Goal: Task Accomplishment & Management: Use online tool/utility

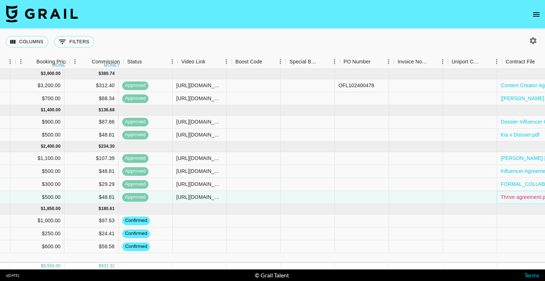
scroll to position [0, 474]
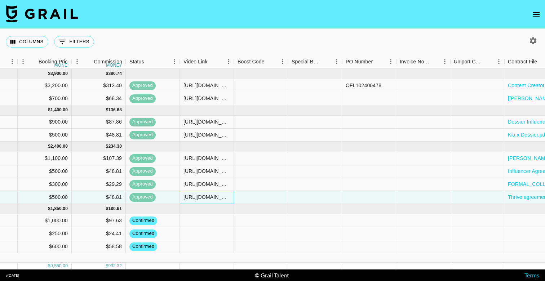
click at [212, 198] on div "[URL][DOMAIN_NAME]" at bounding box center [206, 197] width 46 height 7
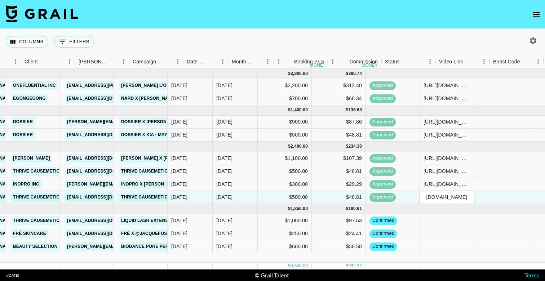
scroll to position [0, 206]
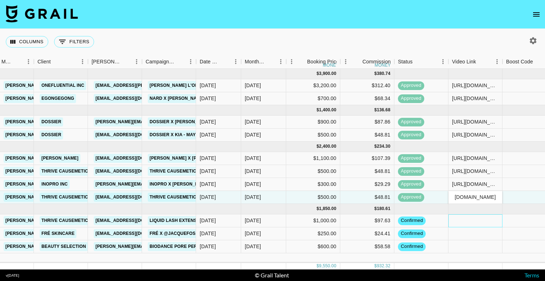
click at [477, 221] on div at bounding box center [475, 220] width 54 height 13
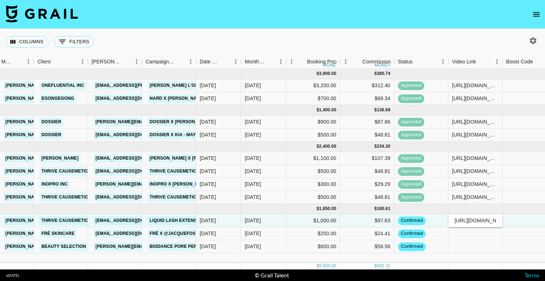
scroll to position [0, 215]
type input "[URL][DOMAIN_NAME]"
click at [515, 219] on div at bounding box center [529, 220] width 54 height 13
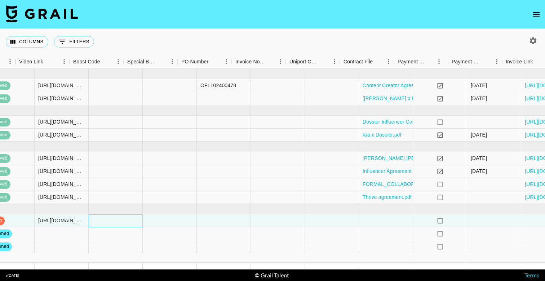
scroll to position [0, 679]
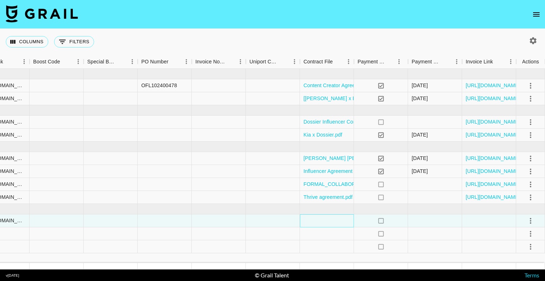
click at [316, 223] on div at bounding box center [327, 220] width 54 height 13
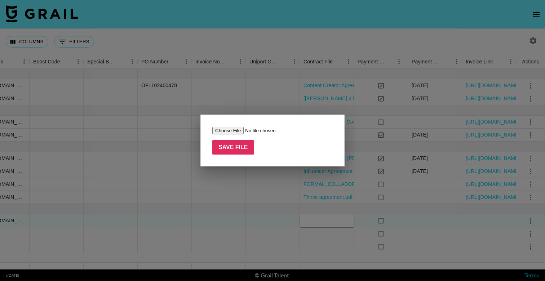
click at [219, 129] on input "file" at bounding box center [257, 131] width 91 height 8
type input "C:\fakepath\Influencer Agreement ([PERSON_NAME] and Thrive Causemetics).pdf"
click at [245, 153] on input "Save File" at bounding box center [233, 147] width 42 height 14
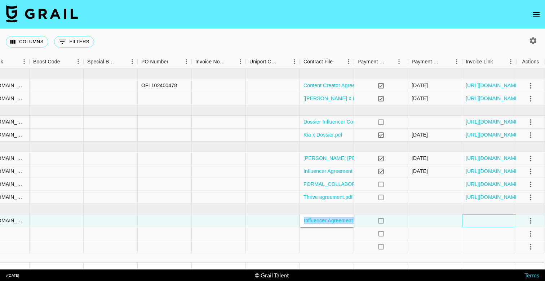
click at [499, 217] on div at bounding box center [489, 220] width 54 height 13
click at [531, 220] on icon "select merge strategy" at bounding box center [530, 221] width 9 height 9
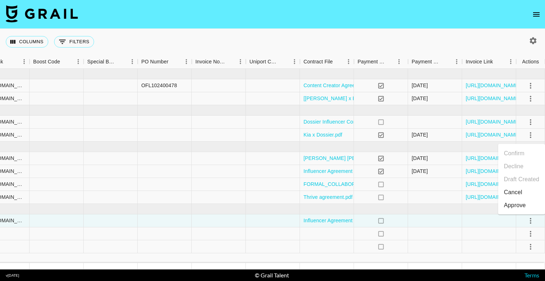
click at [515, 207] on div "Approve" at bounding box center [515, 205] width 22 height 9
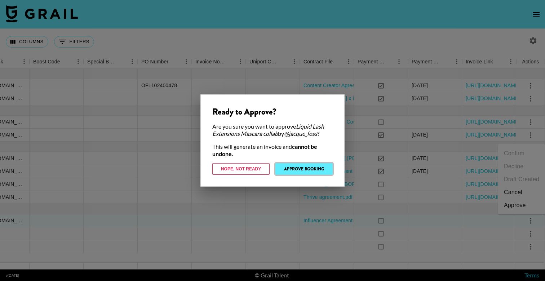
click at [291, 169] on button "Approve Booking" at bounding box center [303, 169] width 57 height 12
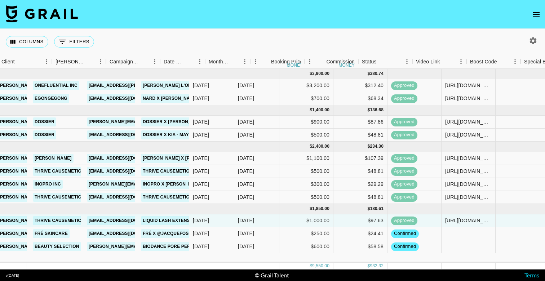
scroll to position [0, 205]
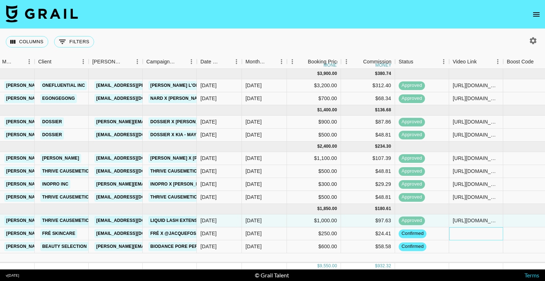
click at [473, 233] on div at bounding box center [476, 233] width 54 height 13
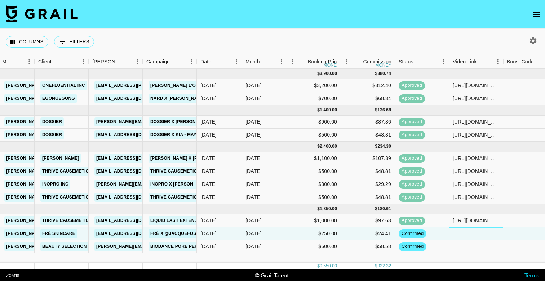
click at [473, 233] on div at bounding box center [476, 233] width 54 height 13
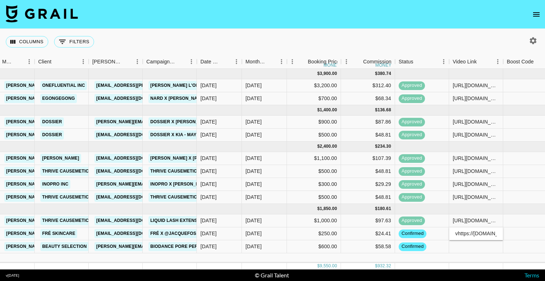
scroll to position [0, 113]
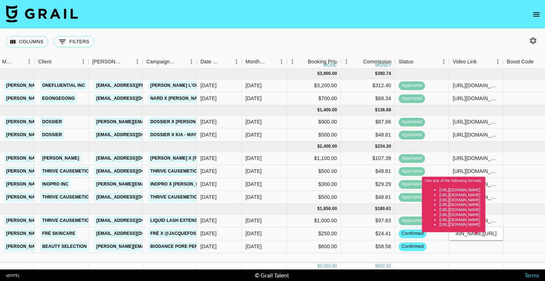
type input "vhttps://[DOMAIN_NAME][URL]"
click at [485, 235] on div "Use any of the following formats: [URL][DOMAIN_NAME] [URL][DOMAIN_NAME] [URL][D…" at bounding box center [453, 207] width 63 height 61
click at [485, 233] on div "Use any of the following formats: [URL][DOMAIN_NAME] [URL][DOMAIN_NAME] [URL][D…" at bounding box center [453, 207] width 63 height 61
click at [446, 237] on div "confirmed" at bounding box center [422, 233] width 54 height 13
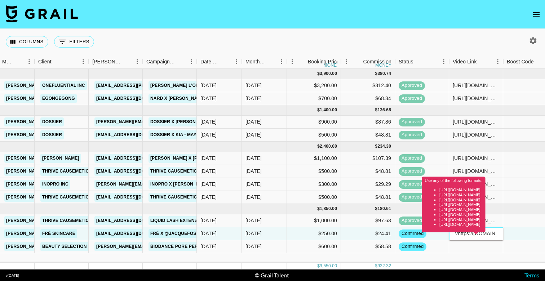
click at [476, 235] on div "Use any of the following formats: [URL][DOMAIN_NAME] [URL][DOMAIN_NAME] [URL][D…" at bounding box center [453, 207] width 63 height 61
click at [466, 235] on div "Use any of the following formats: [URL][DOMAIN_NAME] [URL][DOMAIN_NAME] [URL][D…" at bounding box center [453, 207] width 63 height 61
click at [458, 233] on div "Use any of the following formats: [URL][DOMAIN_NAME] [URL][DOMAIN_NAME] [URL][D…" at bounding box center [453, 207] width 63 height 61
drag, startPoint x: 457, startPoint y: 234, endPoint x: 461, endPoint y: 235, distance: 4.5
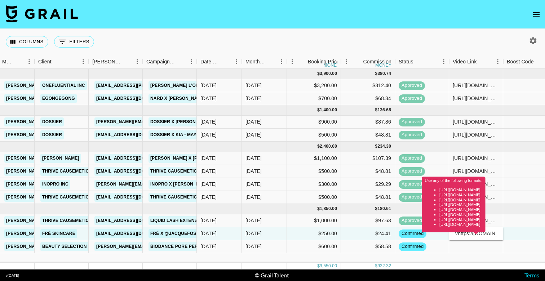
click at [461, 235] on div "Use any of the following formats: [URL][DOMAIN_NAME] [URL][DOMAIN_NAME] [URL][D…" at bounding box center [453, 207] width 63 height 61
drag, startPoint x: 462, startPoint y: 235, endPoint x: 442, endPoint y: 235, distance: 19.8
click at [442, 235] on div "Use any of the following formats: [URL][DOMAIN_NAME] [URL][DOMAIN_NAME] [URL][D…" at bounding box center [453, 207] width 63 height 61
click at [472, 258] on div "[DATE] ( 2 ) $ 3,900.00 $ 380.74 recs1HKe8nhSa2Y8m [PERSON_NAME] [PERSON_NAME][…" at bounding box center [406, 166] width 1223 height 194
click at [473, 249] on div at bounding box center [476, 246] width 54 height 13
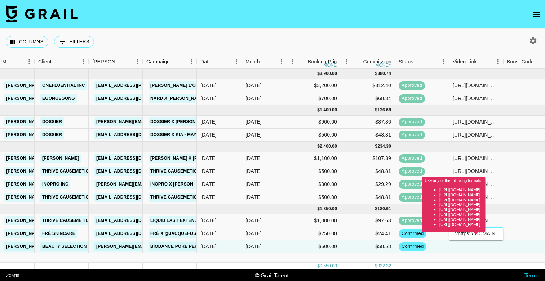
click at [464, 235] on div "Use any of the following formats: [URL][DOMAIN_NAME] [URL][DOMAIN_NAME] [URL][D…" at bounding box center [453, 207] width 63 height 61
click at [444, 246] on div "confirmed" at bounding box center [422, 246] width 54 height 13
click at [439, 232] on div "Use any of the following formats: [URL][DOMAIN_NAME] [URL][DOMAIN_NAME] [URL][D…" at bounding box center [453, 207] width 63 height 61
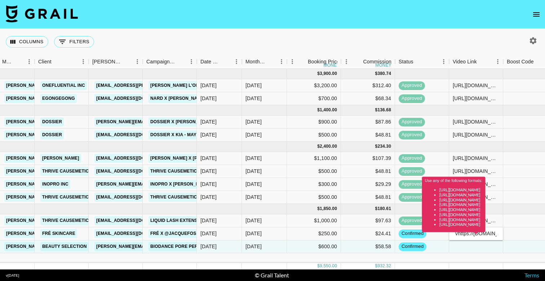
click at [458, 236] on div "Use any of the following formats: [URL][DOMAIN_NAME] [URL][DOMAIN_NAME] [URL][D…" at bounding box center [453, 207] width 63 height 61
drag, startPoint x: 460, startPoint y: 237, endPoint x: 492, endPoint y: 235, distance: 31.7
click at [485, 235] on div "Use any of the following formats: [URL][DOMAIN_NAME] [URL][DOMAIN_NAME] [URL][D…" at bounding box center [453, 207] width 63 height 61
click at [485, 228] on div "Use any of the following formats: [URL][DOMAIN_NAME] [URL][DOMAIN_NAME] [URL][D…" at bounding box center [453, 204] width 63 height 55
click at [485, 234] on div "Use any of the following formats: [URL][DOMAIN_NAME] [URL][DOMAIN_NAME] [URL][D…" at bounding box center [453, 207] width 63 height 61
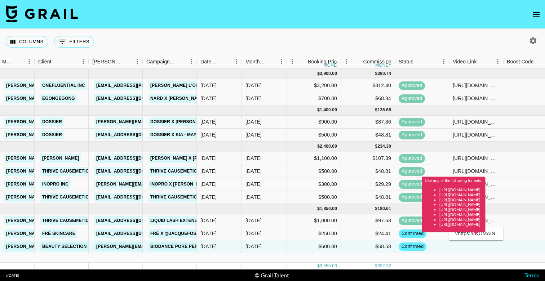
click at [485, 236] on div "Use any of the following formats: [URL][DOMAIN_NAME] [URL][DOMAIN_NAME] [URL][D…" at bounding box center [453, 207] width 63 height 61
click at [485, 234] on div "Use any of the following formats: [URL][DOMAIN_NAME] [URL][DOMAIN_NAME] [URL][D…" at bounding box center [453, 207] width 63 height 61
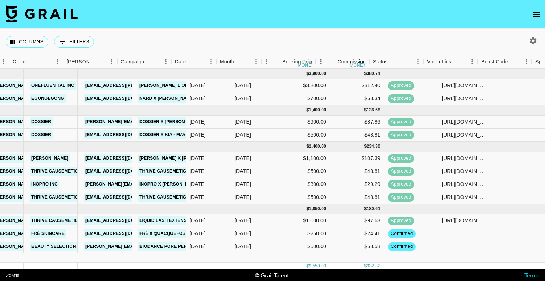
scroll to position [0, 237]
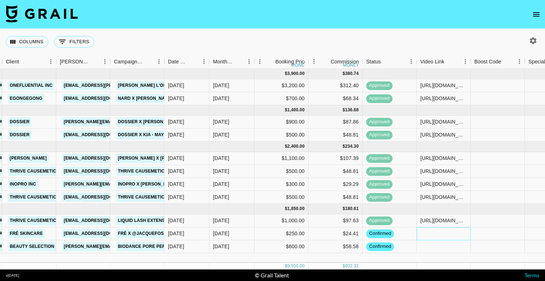
click at [444, 236] on div at bounding box center [444, 233] width 54 height 13
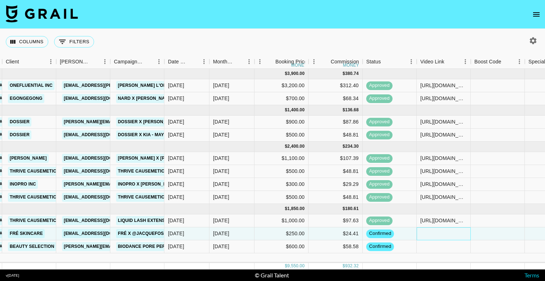
click at [444, 236] on div at bounding box center [444, 233] width 54 height 13
type input "https://www.tiktok.com/@jacquefoss/video/7542539339864100126"
click at [444, 245] on div at bounding box center [444, 246] width 54 height 13
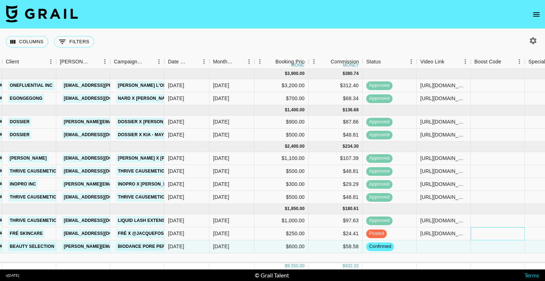
click at [493, 234] on div at bounding box center [498, 233] width 54 height 13
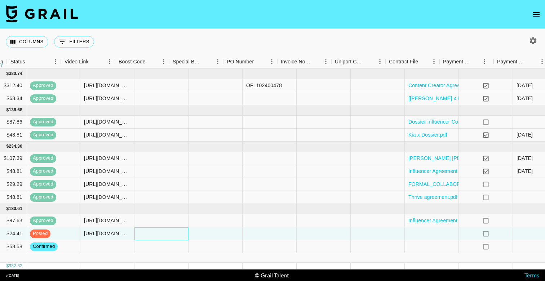
scroll to position [0, 679]
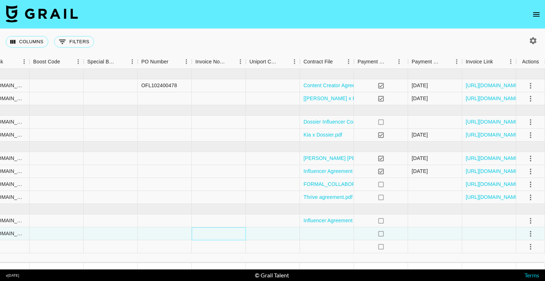
click at [217, 230] on div at bounding box center [219, 233] width 54 height 13
click at [330, 237] on div at bounding box center [327, 233] width 54 height 13
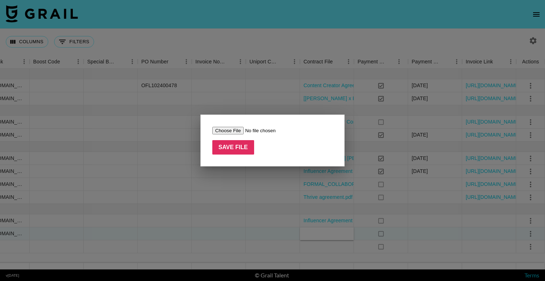
click at [225, 131] on input "file" at bounding box center [257, 131] width 91 height 8
type input "C:\fakepath\Collaboration agreement FRÉ Skincare & Jacque Foss.pdf"
click at [239, 144] on input "Save File" at bounding box center [233, 147] width 42 height 14
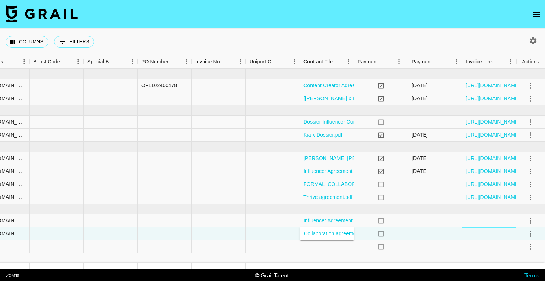
click at [509, 231] on div at bounding box center [489, 233] width 54 height 13
click at [529, 233] on icon "select merge strategy" at bounding box center [530, 234] width 9 height 9
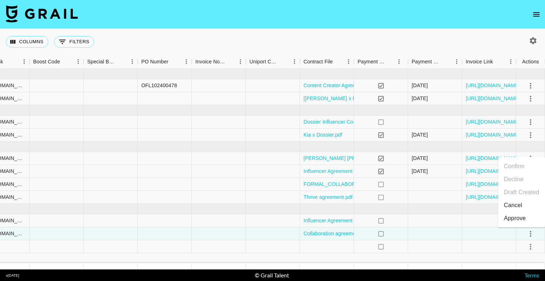
click at [517, 215] on div "Approve" at bounding box center [515, 218] width 22 height 9
